Goal: Obtain resource: Obtain resource

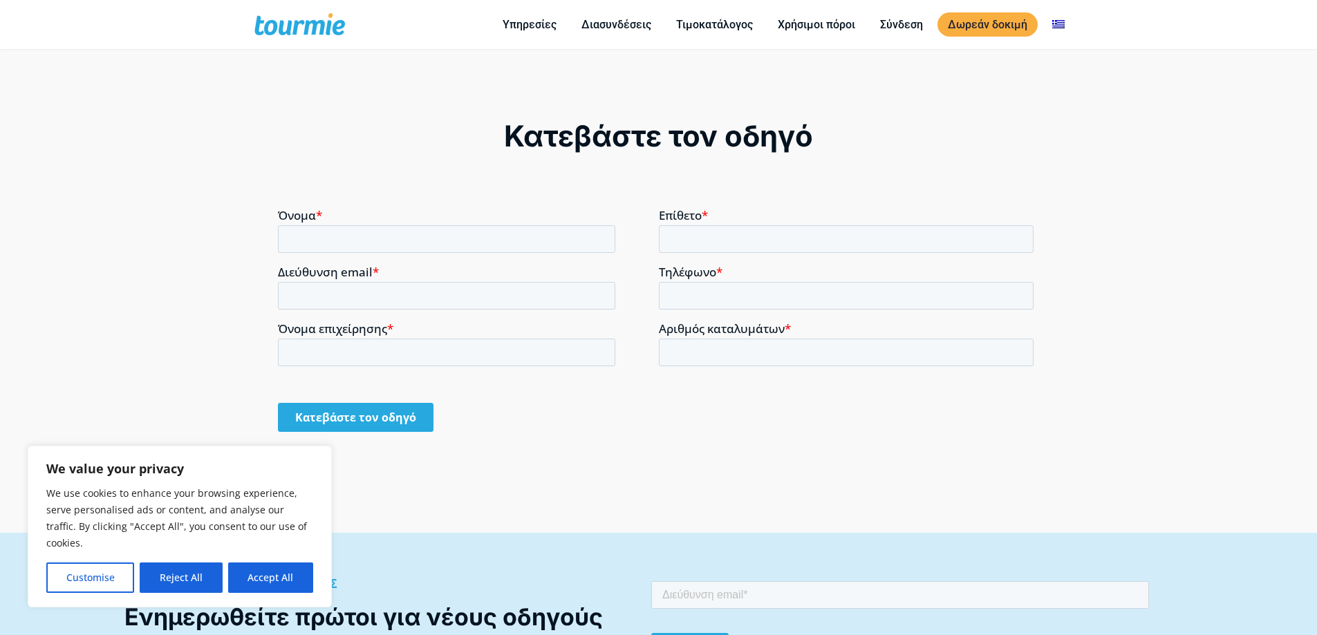
scroll to position [1002, 0]
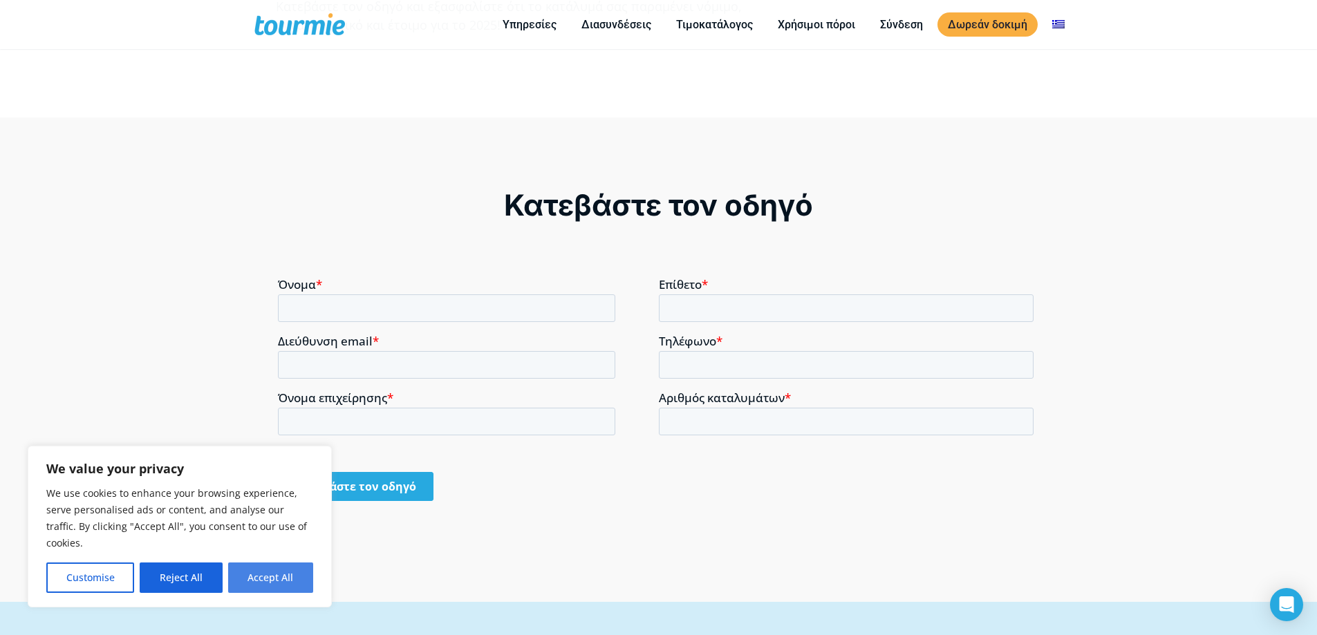
click at [262, 579] on button "Accept All" at bounding box center [270, 578] width 85 height 30
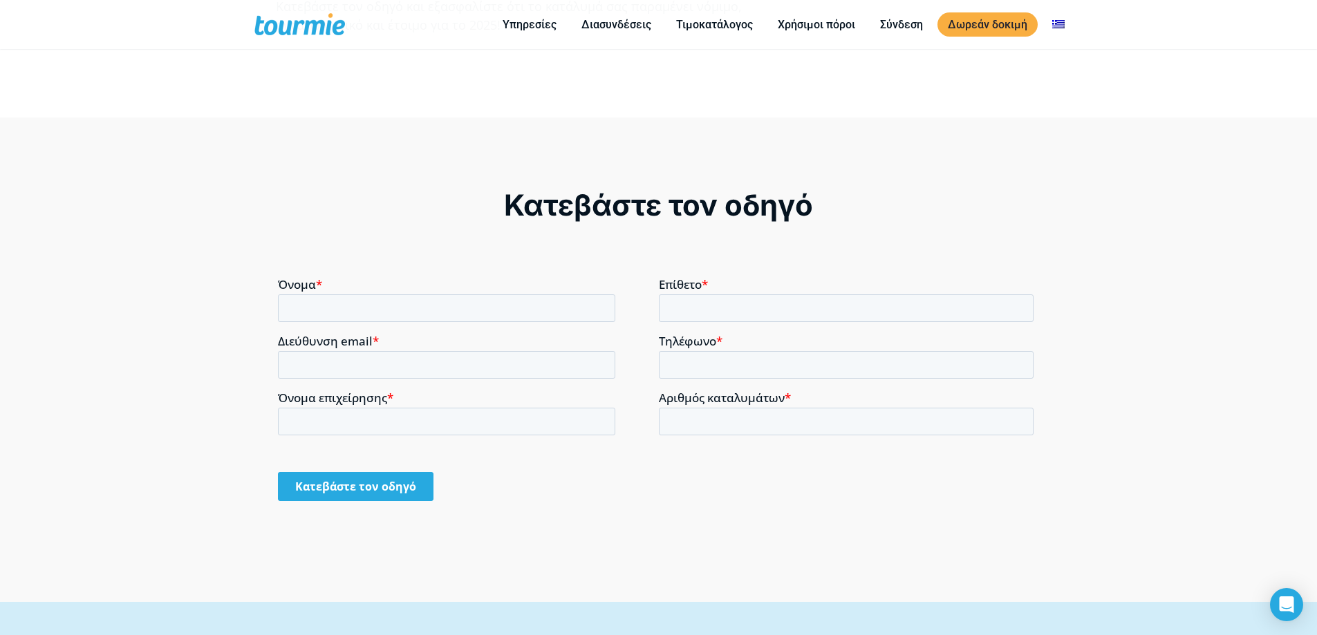
checkbox input "true"
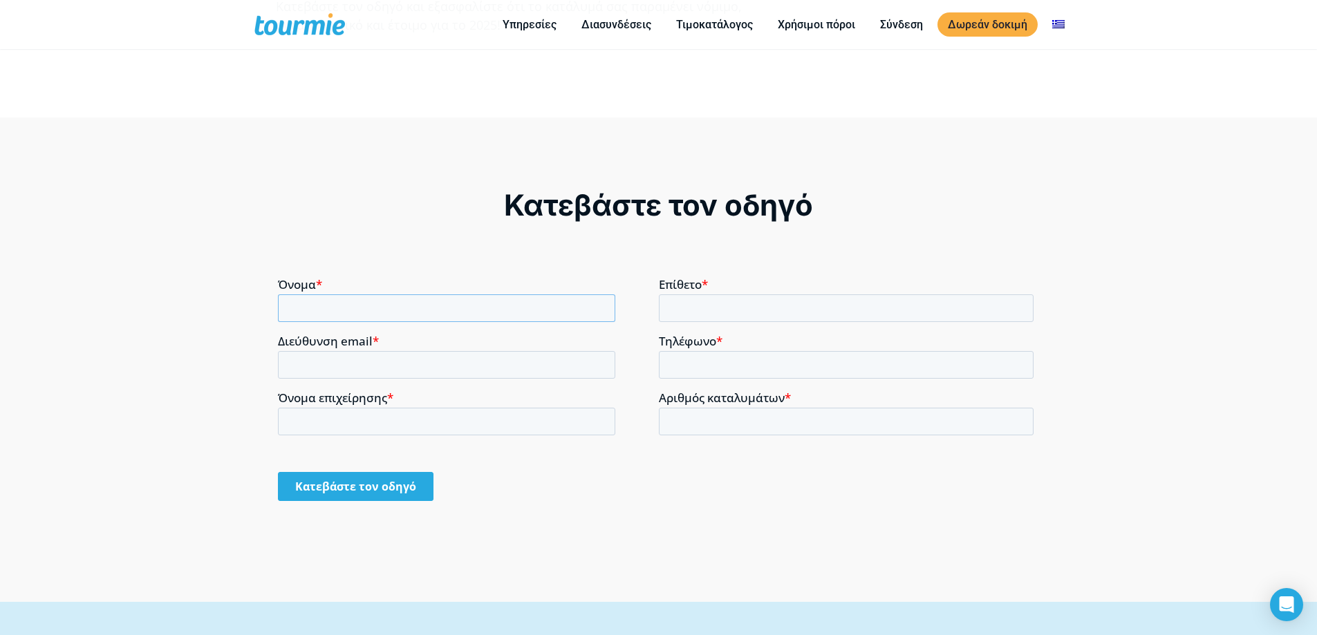
click at [332, 314] on input "Όνομα *" at bounding box center [446, 308] width 337 height 28
type input "ΣΙΜΟΣ"
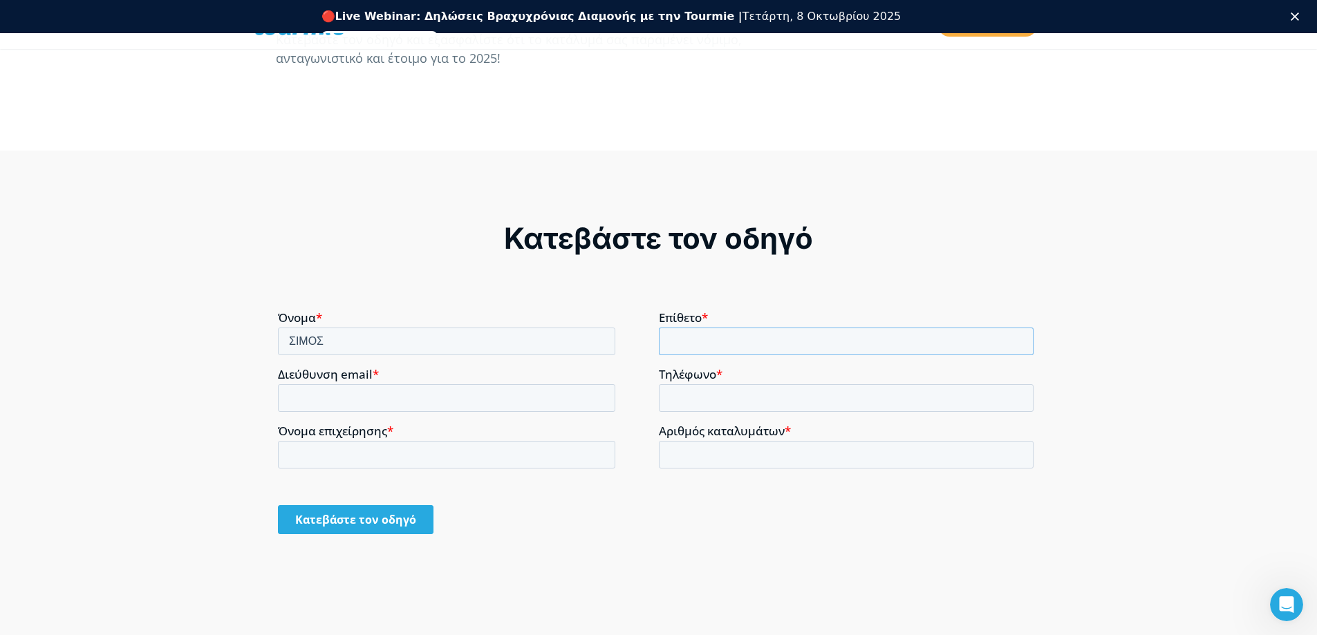
click at [675, 348] on input "Επίθετο *" at bounding box center [846, 341] width 375 height 28
type input "ΜΙΛΤΙΑΔΟΥ"
click at [388, 402] on input "Διεύθυνση email *" at bounding box center [446, 398] width 337 height 28
type input "simosmiltiadou@yahoo.com"
click at [713, 390] on input "Τηλέφωνο *" at bounding box center [846, 398] width 375 height 28
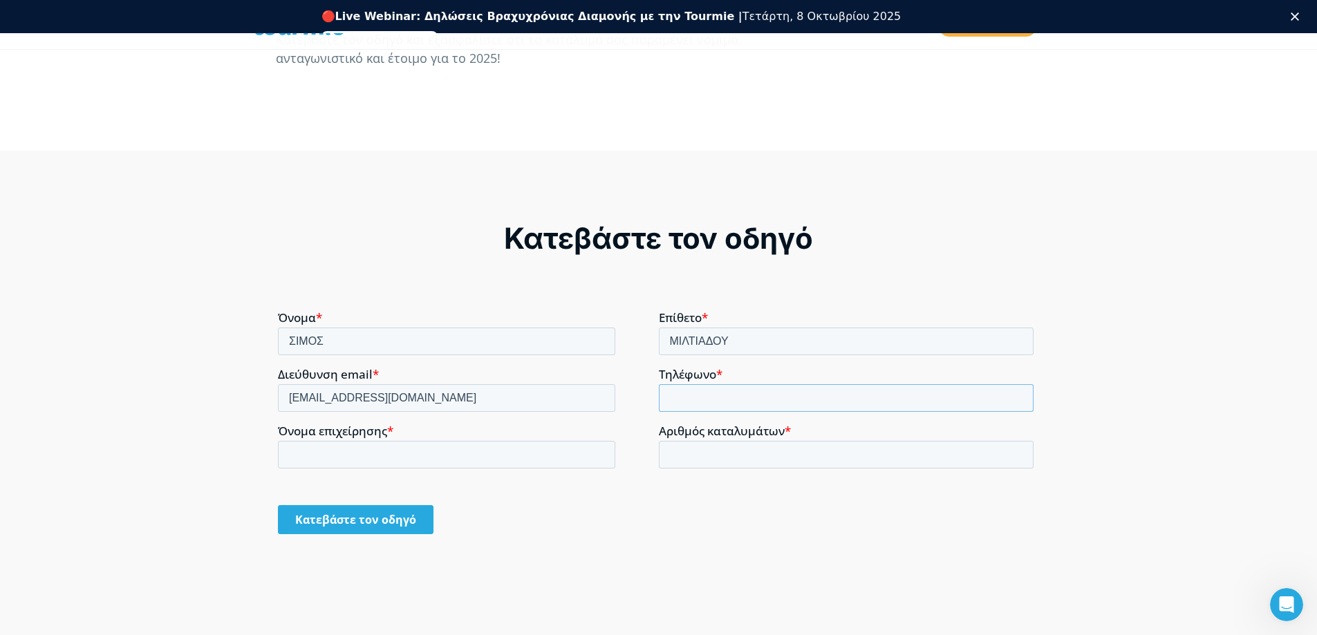
type input "+306932560263"
click at [427, 457] on input "Όνομα επιχείρησης *" at bounding box center [446, 454] width 337 height 28
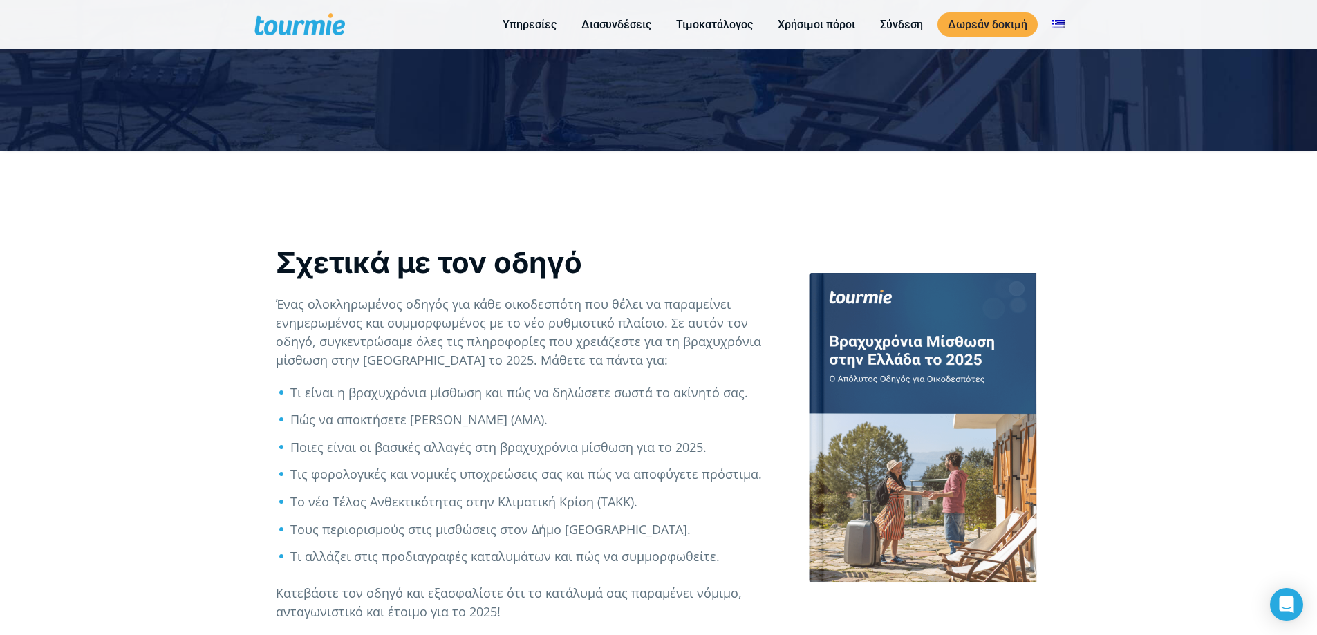
scroll to position [484, 0]
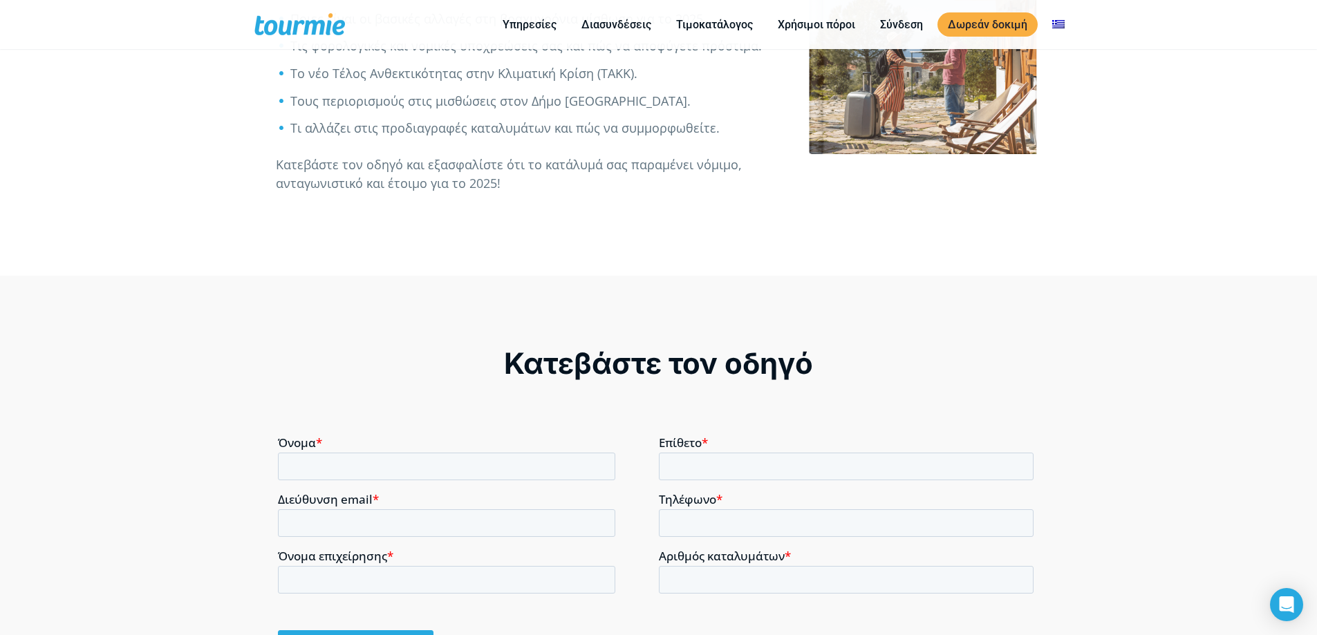
scroll to position [776, 0]
